Goal: Task Accomplishment & Management: Complete application form

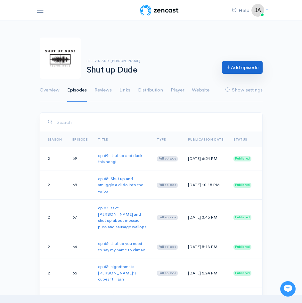
click at [236, 66] on link "Add episode" at bounding box center [242, 67] width 41 height 13
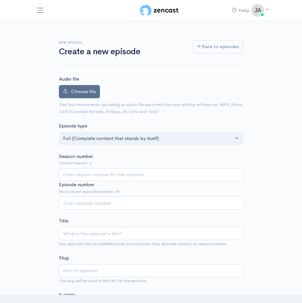
click at [76, 95] on label "Choose file" at bounding box center [79, 91] width 41 height 13
click at [0, 0] on input "Choose file" at bounding box center [0, 0] width 0 height 0
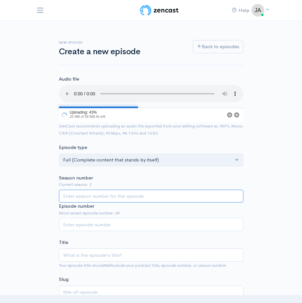
click at [85, 197] on input "Season number" at bounding box center [151, 195] width 185 height 13
type input "2"
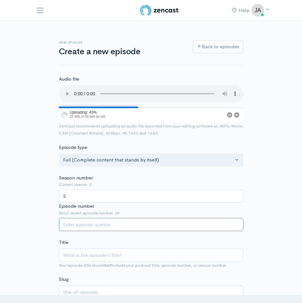
click at [84, 223] on input "Episode number" at bounding box center [151, 224] width 185 height 13
type input "70"
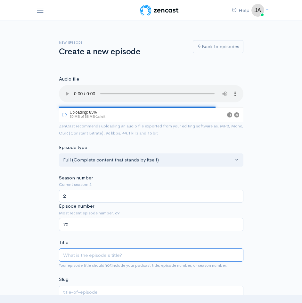
click at [95, 254] on input "Title" at bounding box center [151, 254] width 185 height 13
type input "ep"
type input "ep 7"
type input "ep-7"
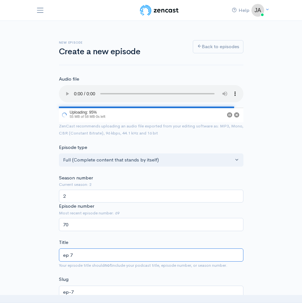
type input "ep 70"
type input "ep-70"
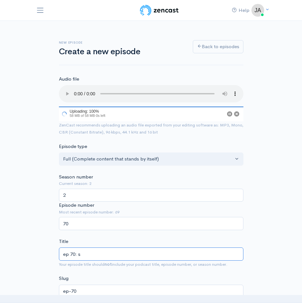
type input "ep 70: sh"
type input "ep-70-s"
type input "ep 70: shu"
type input "ep-70-shu"
type input "ep 70: shut"
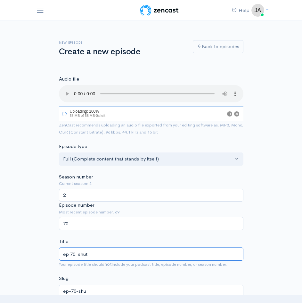
type input "ep-70-shut"
type input "ep 70: shut u"
type input "ep-70-shut-u"
type input "ep 70: shut up"
type input "ep-70-shut-up"
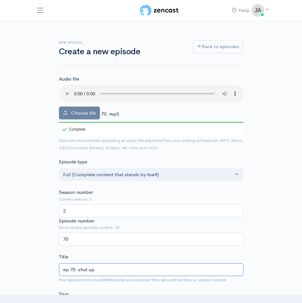
type input "ep 70: shut up k"
type input "ep-70-shut-up-k"
type input "ep 70: shut up kn"
type input "ep-70-shut-up-kn"
type input "ep 70: shut up kne"
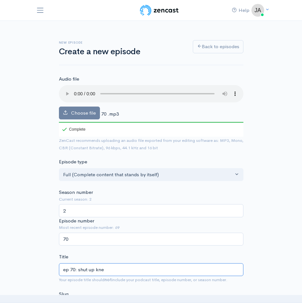
type input "ep-70-shut-up-kne"
type input "ep 70: shut up knee"
type input "ep-70-shut-up-knee"
type input "ep 70: shut up knees"
type input "ep-70-shut-up-knees"
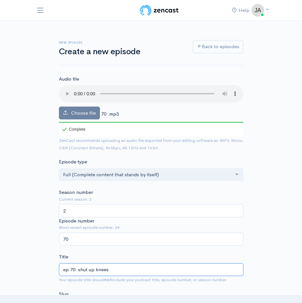
type input "ep 70: shut up knees t"
type input "ep-70-shut-up-knees-t"
type input "ep 70: shut up knees th"
type input "ep-70-shut-up-knees-th"
type input "ep 70: shut up knees tha"
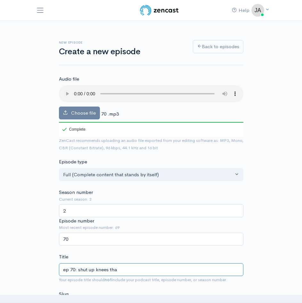
type input "ep-70-shut-up-knees-tha"
type input "ep 70: shut up knees that"
type input "ep-70-shut-up-knees-that"
type input "ep 70: shut up knees that w"
type input "ep-70-shut-up-knees-that-w"
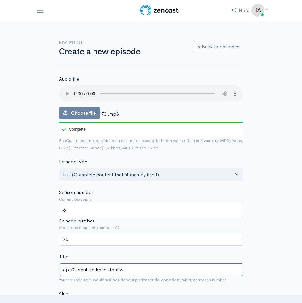
type input "ep 70: shut up knees that wo"
type input "ep-70-shut-up-knees-that-wo"
type input "ep 70: shut up knees that won"
type input "ep-70-shut-up-knees-that-won"
type input "ep 70: shut up knees that wont"
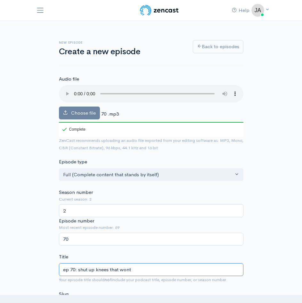
type input "ep-70-shut-up-knees-that-wont"
type input "ep 70: shut up knees that wont qu"
type input "ep-70-shut-up-knees-that-wont-qu"
type input "ep 70: shut up knees that wont qui"
type input "ep-70-shut-up-knees-that-wont-qui"
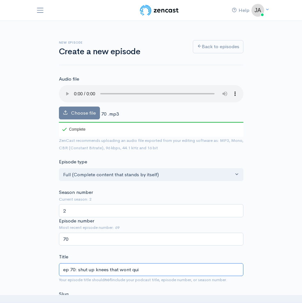
type input "ep 70: shut up knees that wont quit"
type input "ep-70-shut-up-knees-that-wont-quit"
click at [95, 271] on input "ep 70: shut up knees that wont quit" at bounding box center [151, 269] width 185 height 13
type input "ep 70: shut up a knees that wont quit"
type input "ep-70-shut-up-a-knees-that-wont-quit"
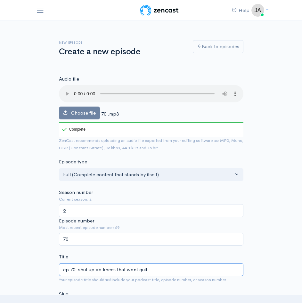
type input "ep 70: shut up abo knees that wont quit"
type input "ep-70-shut-up-abo-knees-that-wont-quit"
type input "ep 70: shut up abou knees that wont quit"
type input "ep-70-shut-up-abou-knees-that-wont-quit"
type input "ep 70: shut up about knees that wont quit"
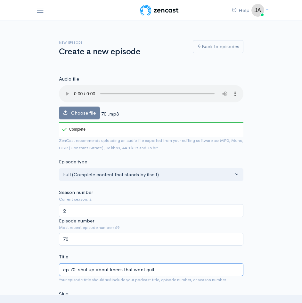
type input "ep-70-shut-up-about-knees-that-wont-quit"
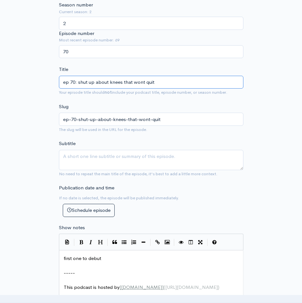
scroll to position [191, 0]
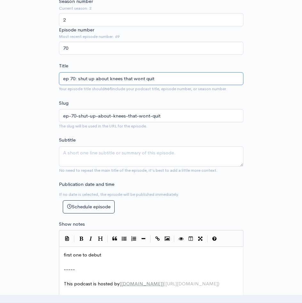
type input "ep 70: shut up about knees that wont quit"
drag, startPoint x: 8, startPoint y: 149, endPoint x: 35, endPoint y: 122, distance: 38.8
click at [35, 122] on div "New episode Create a new episode Back to episodes Audio file Choose file 70 .mp…" at bounding box center [151, 209] width 302 height 758
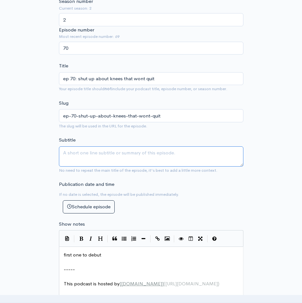
click at [80, 153] on textarea "Subtitle" at bounding box center [151, 156] width 185 height 20
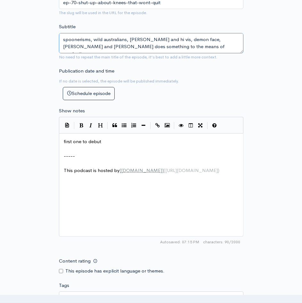
scroll to position [305, 0]
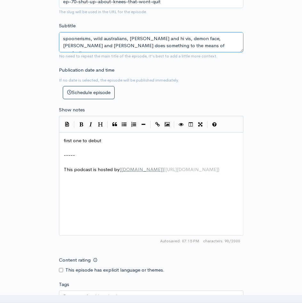
type textarea "spoonerisms, wild australians, [PERSON_NAME] and hi vis, demon face, [PERSON_NA…"
type textarea "first one to debut -----"
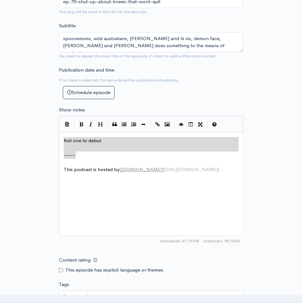
drag, startPoint x: 99, startPoint y: 157, endPoint x: 42, endPoint y: 118, distance: 69.2
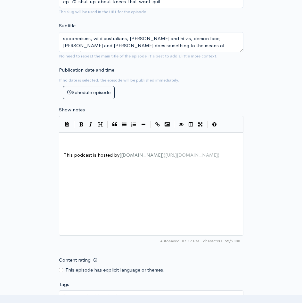
click at [66, 143] on pre "​" at bounding box center [154, 140] width 182 height 7
click at [66, 136] on div "x ​ ​ This podcast is hosted by [ [DOMAIN_NAME] ] ( [URL][DOMAIN_NAME] )" at bounding box center [154, 148] width 182 height 24
type textarea "​"
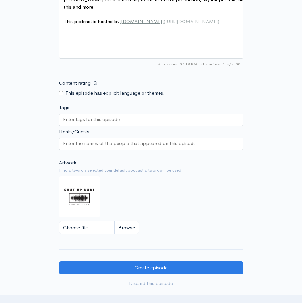
scroll to position [480, 0]
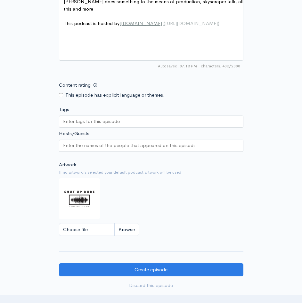
click at [62, 96] on input "Content rating" at bounding box center [61, 95] width 4 height 4
checkbox input "true"
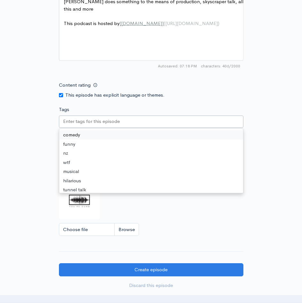
click at [80, 122] on input "Tags" at bounding box center [92, 121] width 58 height 7
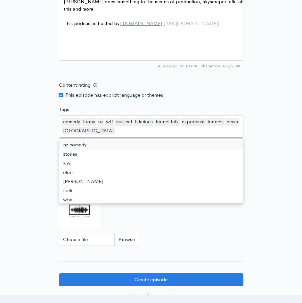
click at [76, 135] on div "comedy funny nz wtf musical hilarious tunnel talk nzpodcast tunnels news [GEOGR…" at bounding box center [151, 126] width 185 height 22
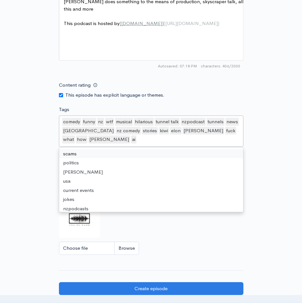
click at [76, 142] on div "comedy funny nz wtf musical hilarious tunnel talk nzpodcast tunnels news [GEOGR…" at bounding box center [151, 130] width 185 height 31
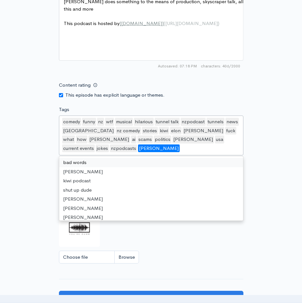
click at [138, 151] on div "[PERSON_NAME]" at bounding box center [159, 148] width 42 height 8
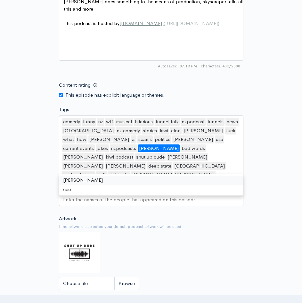
click at [76, 173] on div "comedy funny nz wtf musical hilarious tunnel talk nzpodcast tunnels news [GEOGR…" at bounding box center [151, 148] width 185 height 66
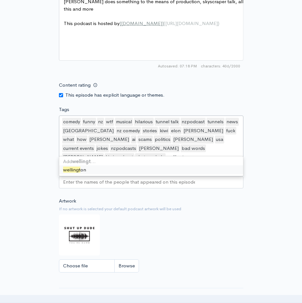
type input "[GEOGRAPHIC_DATA]"
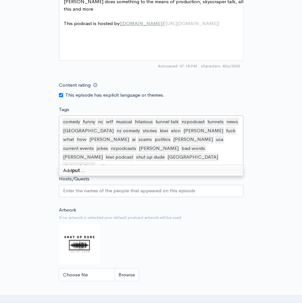
type input "[PERSON_NAME]"
type input "weird"
type input "progressive"
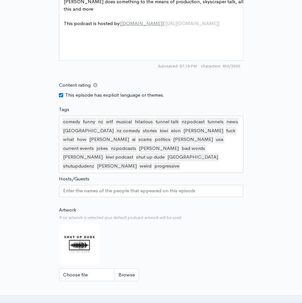
click at [185, 268] on div "Choose file" at bounding box center [151, 274] width 185 height 13
click at [128, 268] on input "Choose file" at bounding box center [99, 274] width 80 height 13
type input "C:\fakepath\a87226eb-c2c5-4fc0-94f0-8e2e07a5c1c8.jfif"
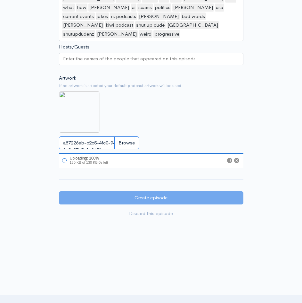
scroll to position [611, 0]
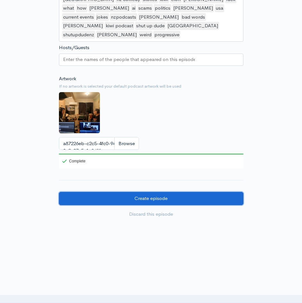
click at [154, 192] on input "Create episode" at bounding box center [151, 198] width 185 height 13
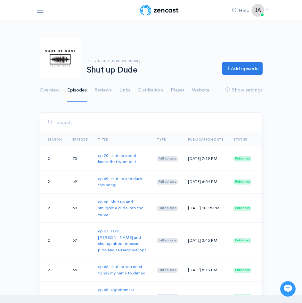
click at [40, 8] on span "Toggle navigation" at bounding box center [40, 10] width 8 height 8
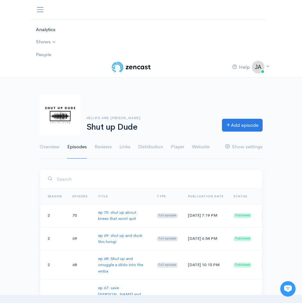
click at [45, 29] on link "Analytics" at bounding box center [146, 29] width 231 height 13
